Goal: Task Accomplishment & Management: Manage account settings

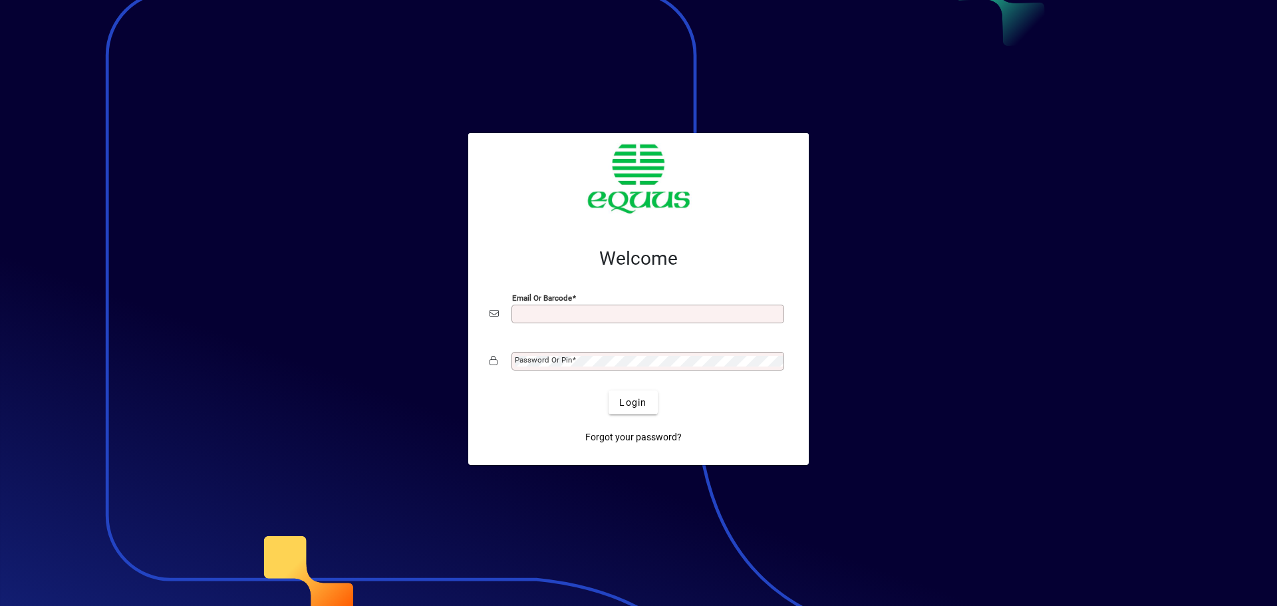
click at [571, 314] on input "Email or Barcode" at bounding box center [649, 314] width 269 height 11
type input "**********"
click at [503, 368] on mat-icon at bounding box center [498, 361] width 16 height 20
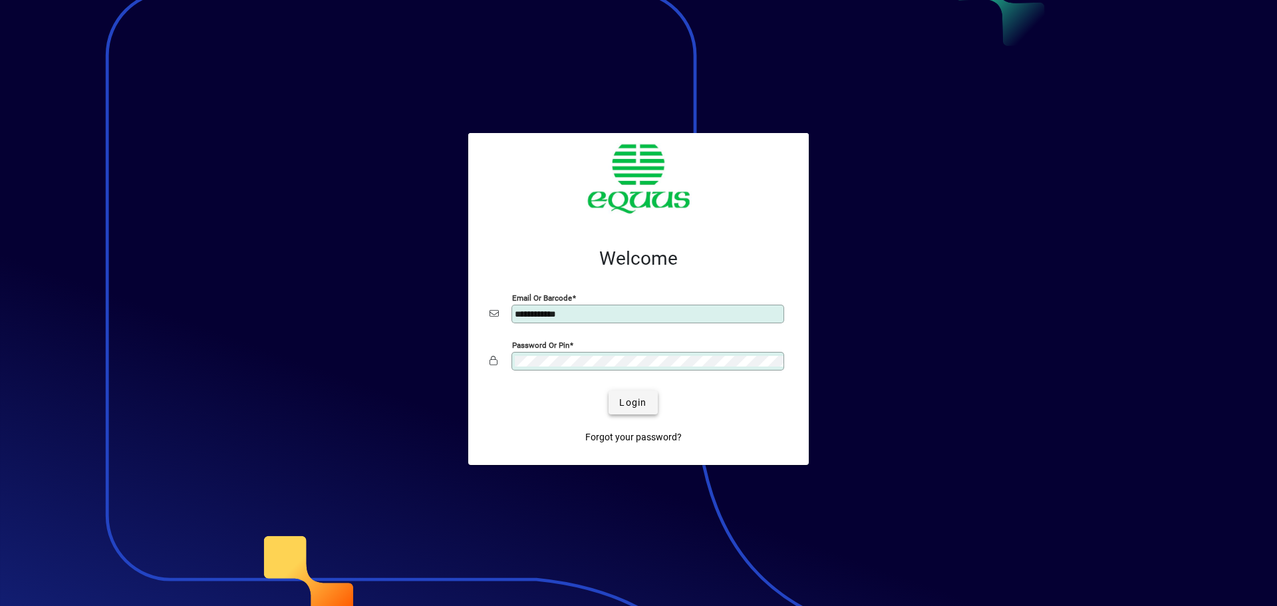
click at [647, 400] on span "submit" at bounding box center [633, 403] width 49 height 32
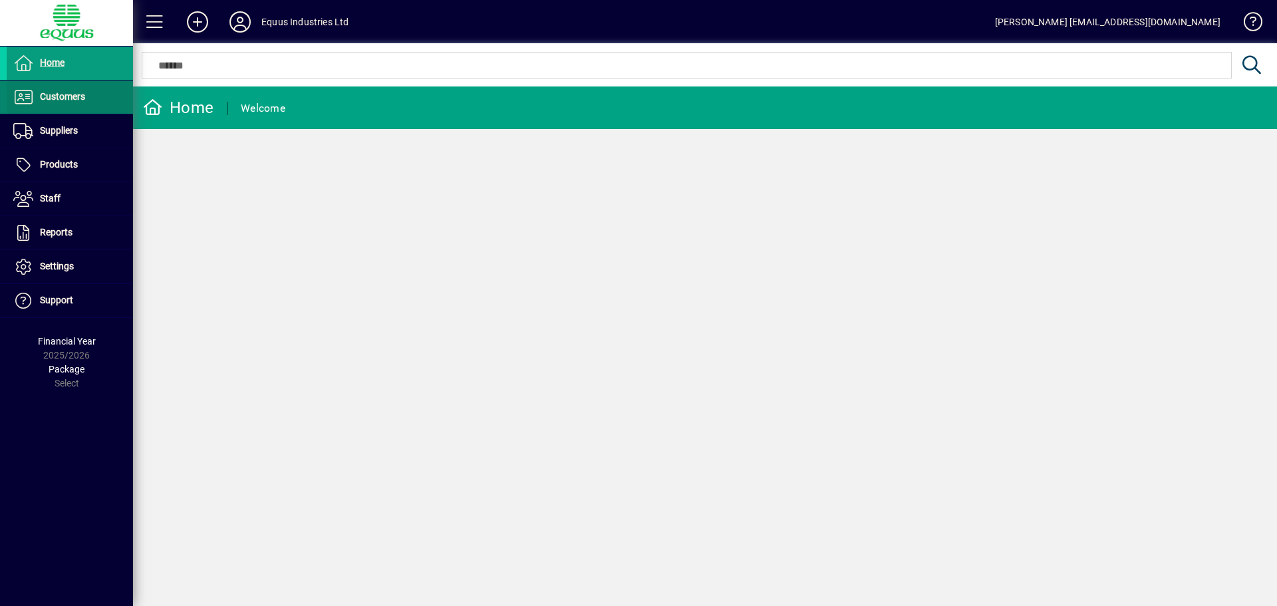
click at [86, 106] on span at bounding box center [70, 97] width 126 height 32
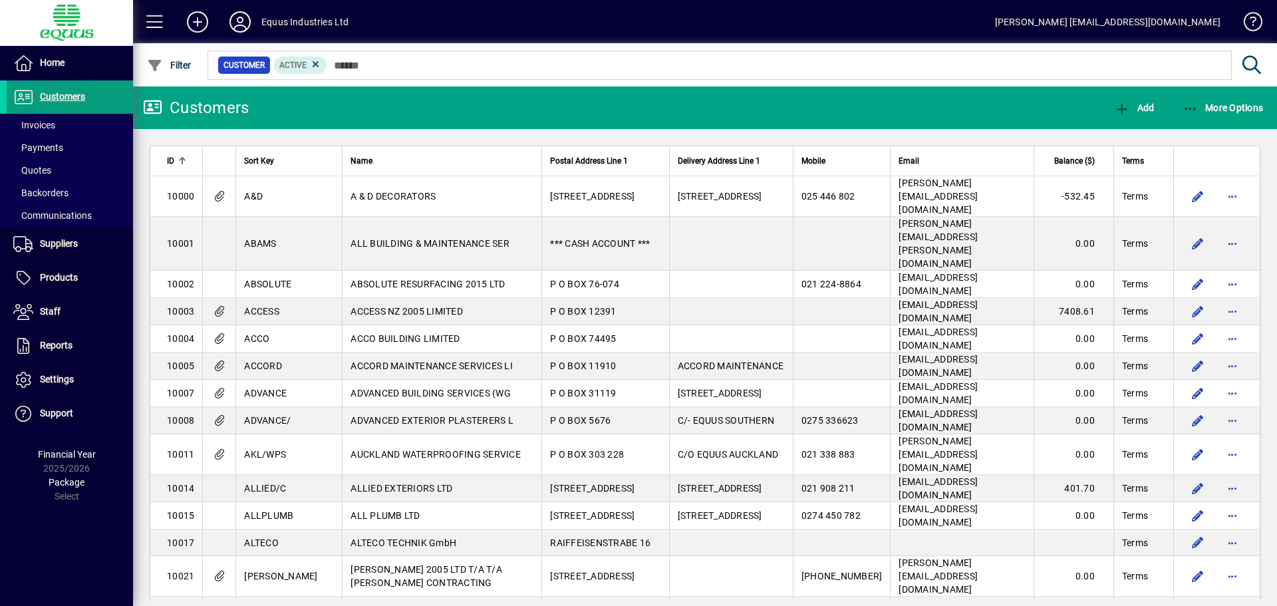
click at [337, 104] on mat-toolbar-row "Customers Add More Options" at bounding box center [705, 107] width 1144 height 43
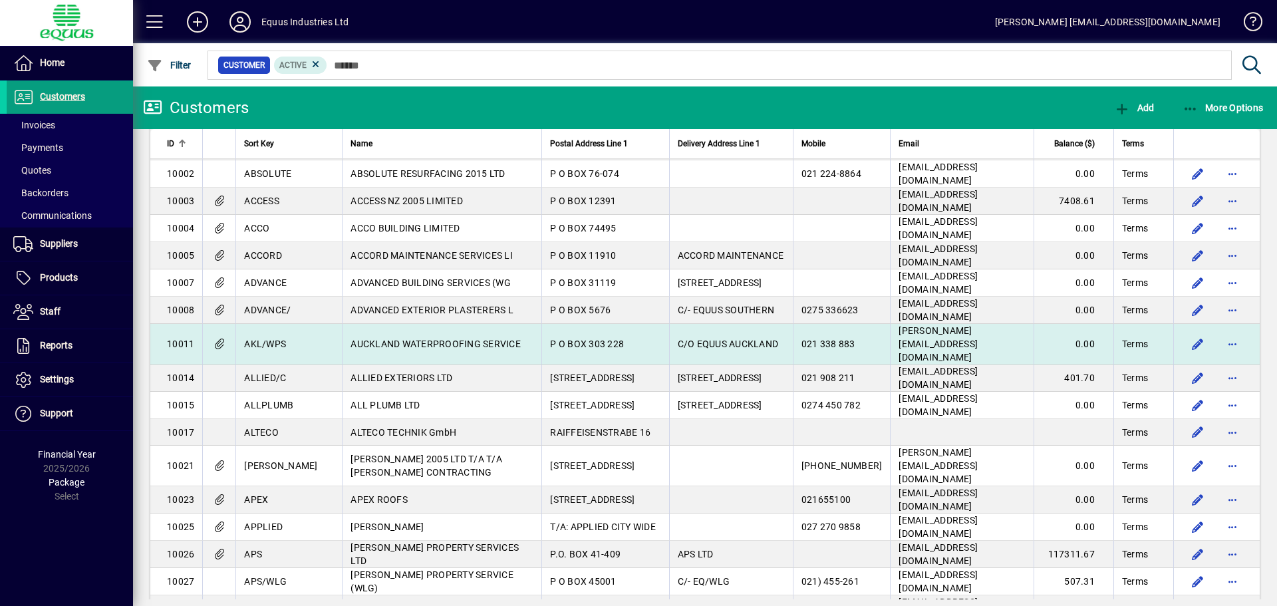
scroll to position [133, 0]
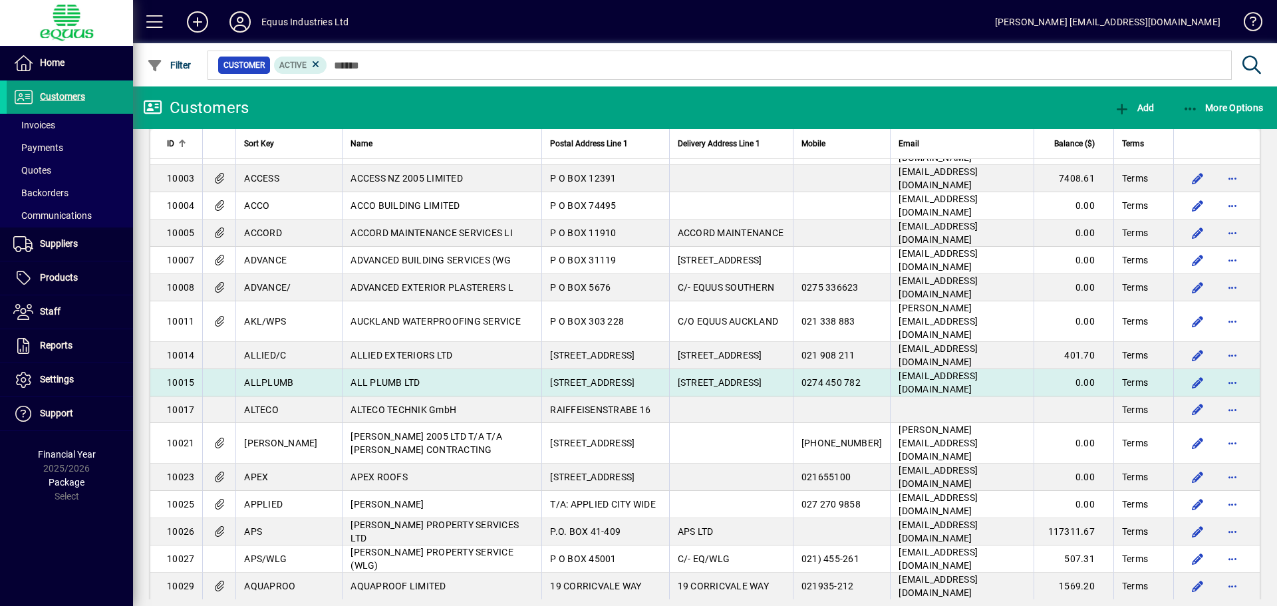
click at [365, 377] on span "ALL PLUMB LTD" at bounding box center [385, 382] width 69 height 11
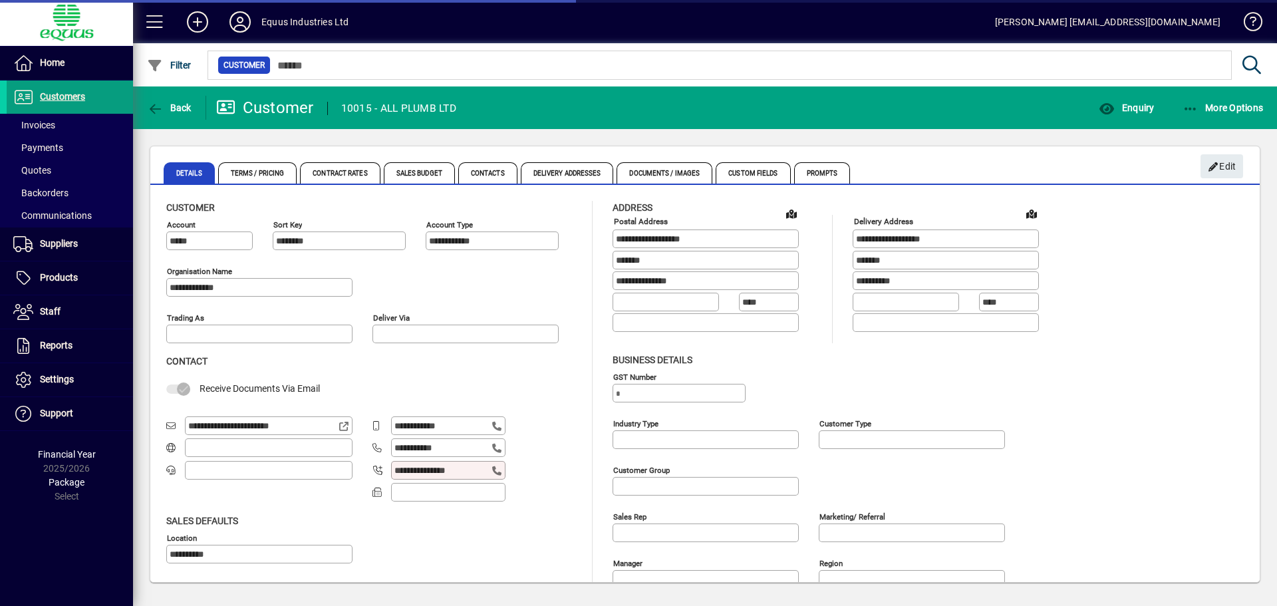
type input "**********"
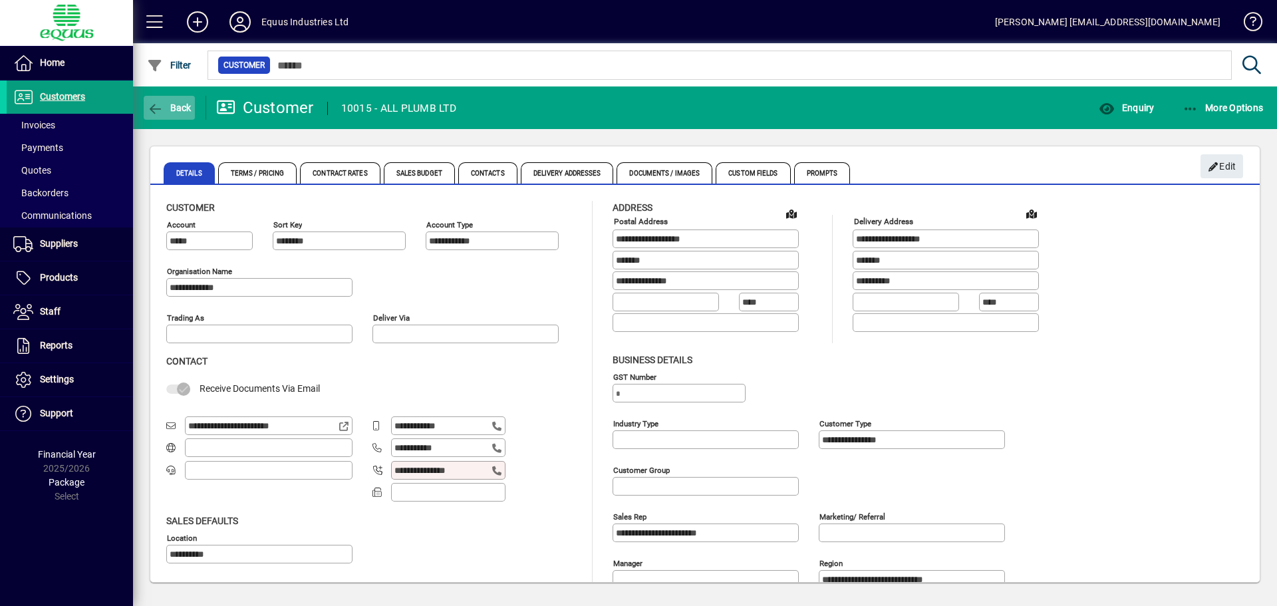
click at [144, 100] on span "button" at bounding box center [169, 108] width 51 height 32
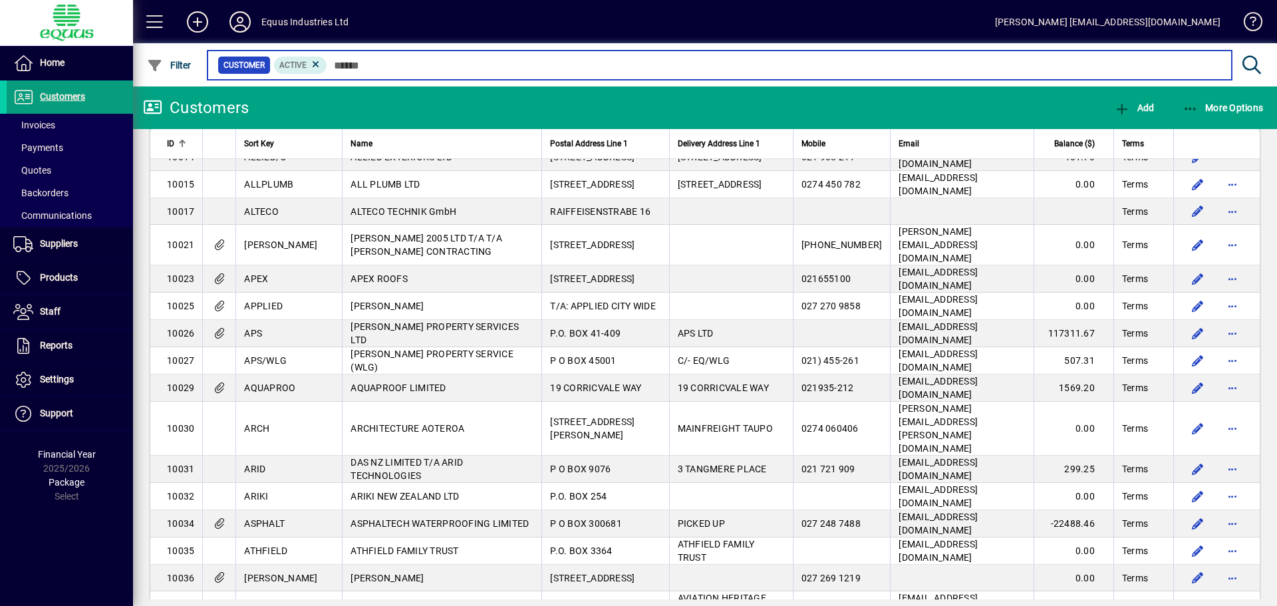
scroll to position [333, 0]
